Goal: Information Seeking & Learning: Find contact information

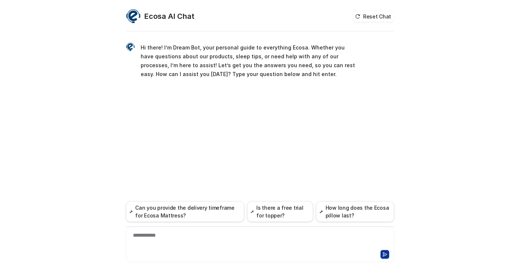
click at [209, 244] on div "**********" at bounding box center [260, 239] width 265 height 17
click at [209, 210] on button "Can you provide the delivery timeframe for Ecosa Mattress?" at bounding box center [185, 211] width 118 height 21
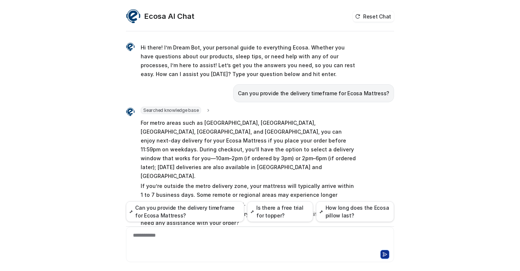
scroll to position [6, 0]
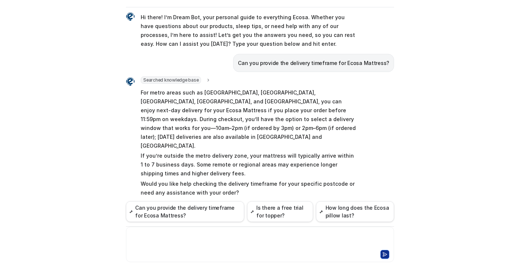
click at [201, 239] on div at bounding box center [260, 239] width 265 height 17
paste div
click at [392, 255] on div at bounding box center [260, 253] width 265 height 10
click at [388, 255] on button at bounding box center [385, 254] width 9 height 9
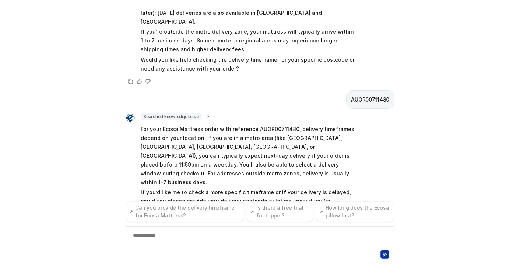
scroll to position [139, 0]
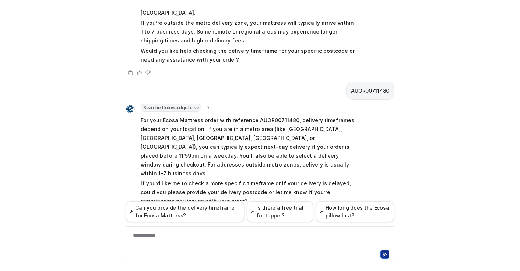
click at [246, 236] on div "**********" at bounding box center [260, 239] width 265 height 17
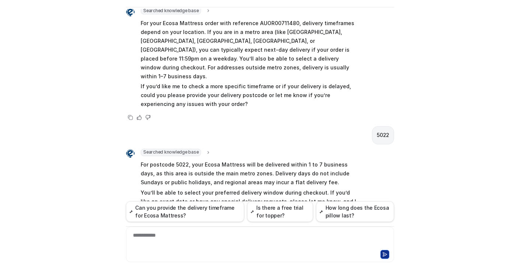
scroll to position [245, 0]
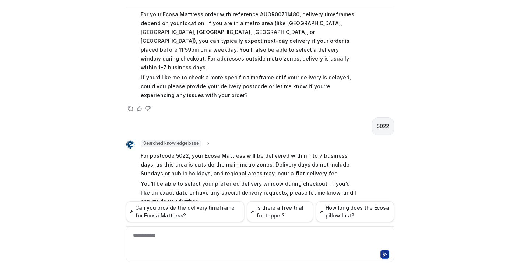
click at [196, 237] on div "**********" at bounding box center [260, 239] width 265 height 17
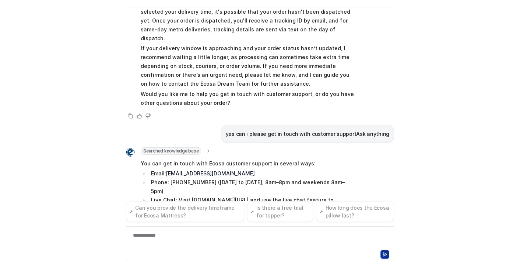
scroll to position [512, 0]
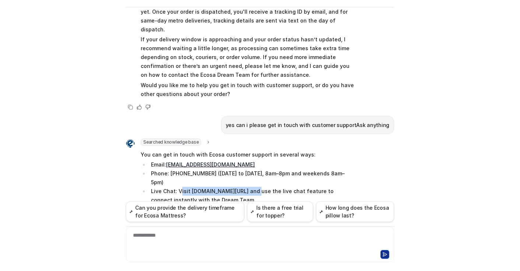
drag, startPoint x: 181, startPoint y: 146, endPoint x: 253, endPoint y: 147, distance: 71.9
click at [253, 186] on li "Live Chat: Visit [DOMAIN_NAME][URL] and use the live chat feature to connect in…" at bounding box center [252, 195] width 207 height 18
click at [242, 186] on li "Live Chat: Visit [DOMAIN_NAME][URL] and use the live chat feature to connect in…" at bounding box center [252, 195] width 207 height 18
drag, startPoint x: 178, startPoint y: 146, endPoint x: 252, endPoint y: 146, distance: 73.7
click at [252, 186] on li "Live Chat: Visit [DOMAIN_NAME][URL] and use the live chat feature to connect in…" at bounding box center [252, 195] width 207 height 18
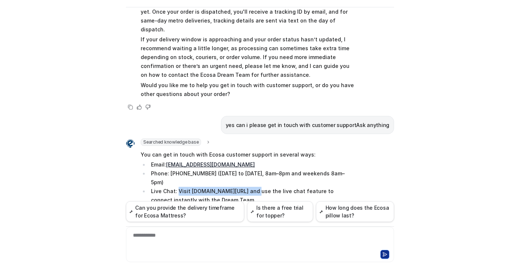
copy li "Visit [DOMAIN_NAME][URL]"
